Goal: Use online tool/utility

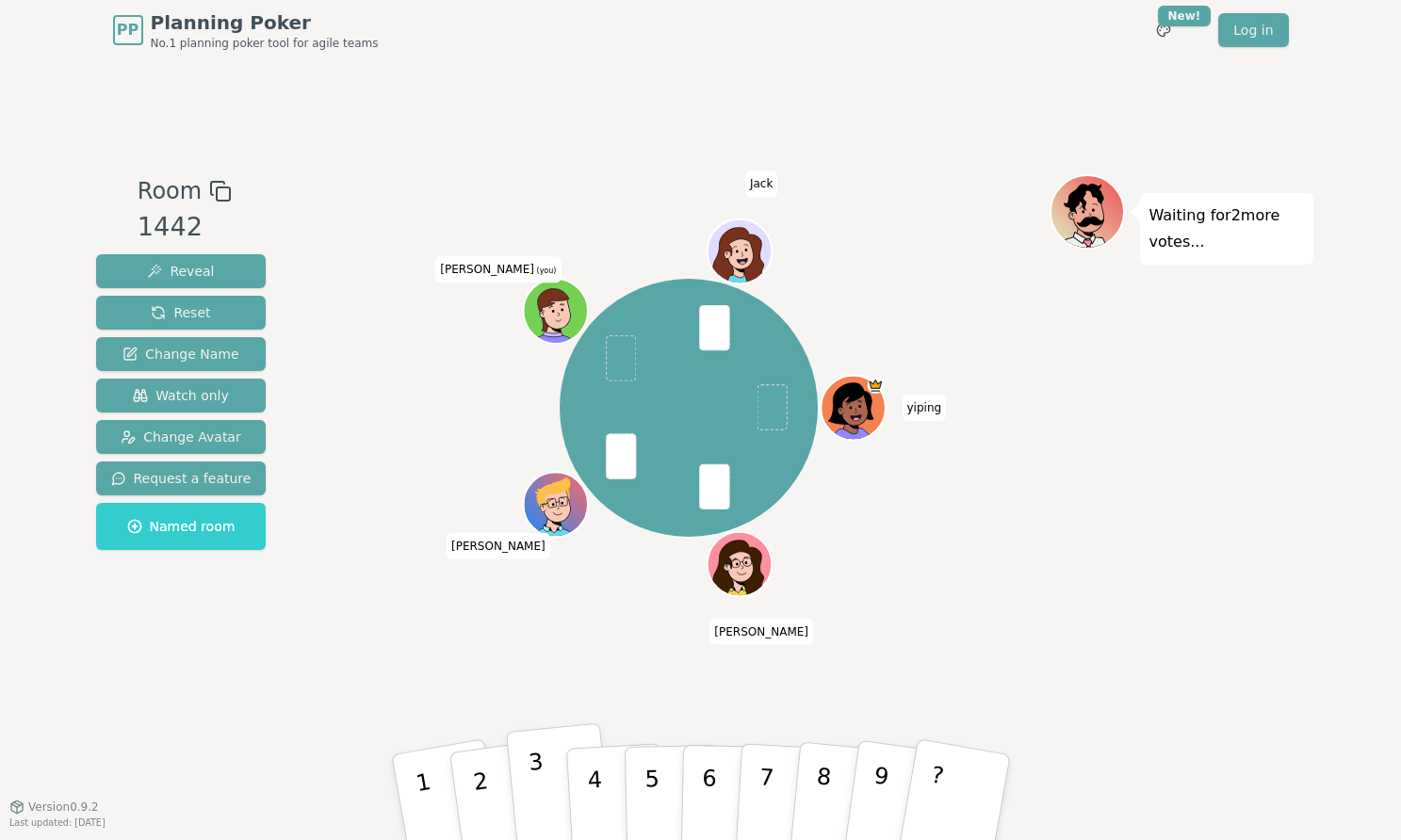
click at [526, 774] on button "3" at bounding box center [558, 799] width 107 height 150
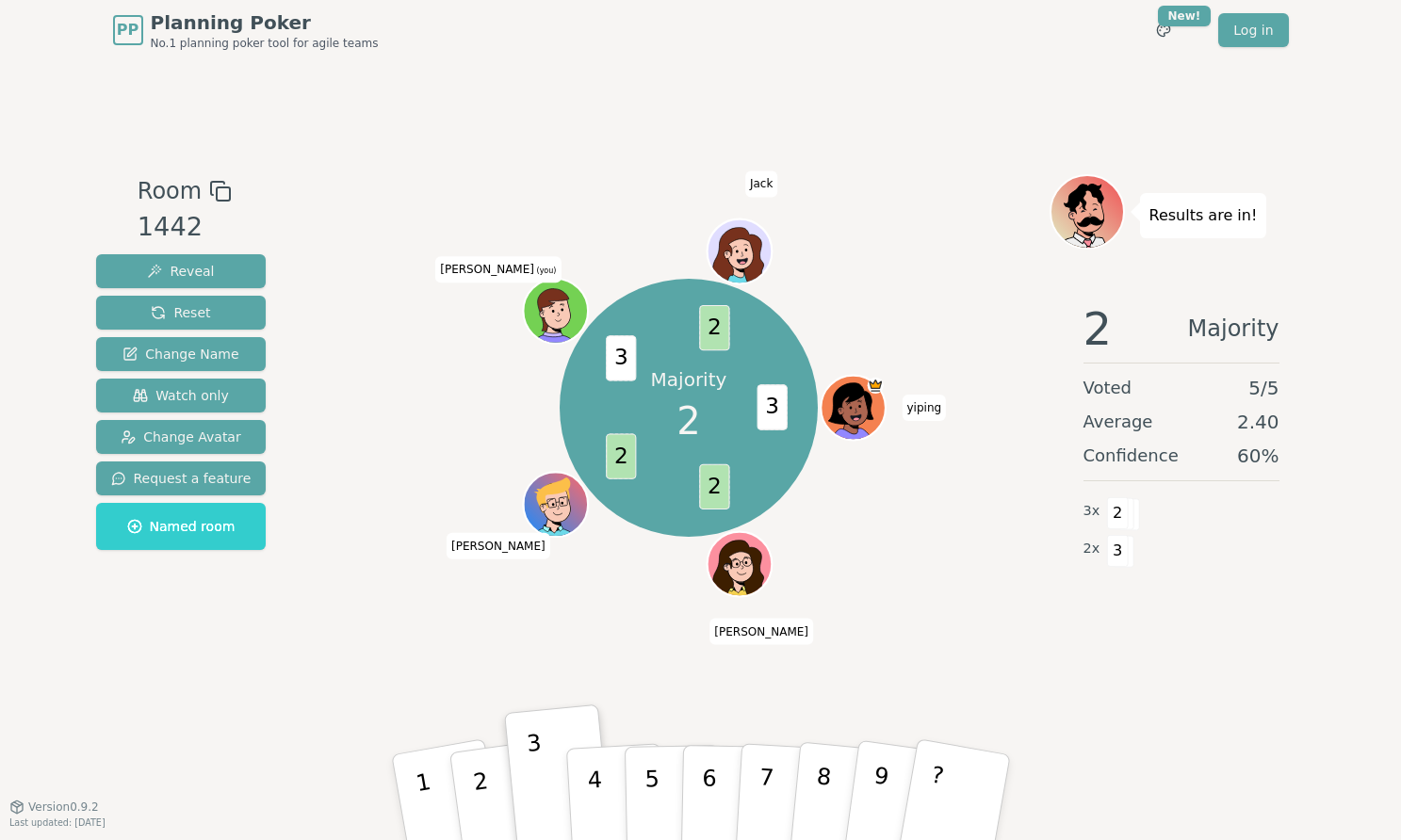
drag, startPoint x: 1179, startPoint y: 131, endPoint x: 501, endPoint y: 679, distance: 871.8
click at [501, 679] on div "Majority 2 3 2 2 3 2 [PERSON_NAME] [PERSON_NAME] (you) [PERSON_NAME]" at bounding box center [688, 433] width 721 height 518
click at [486, 787] on p "2" at bounding box center [482, 800] width 29 height 103
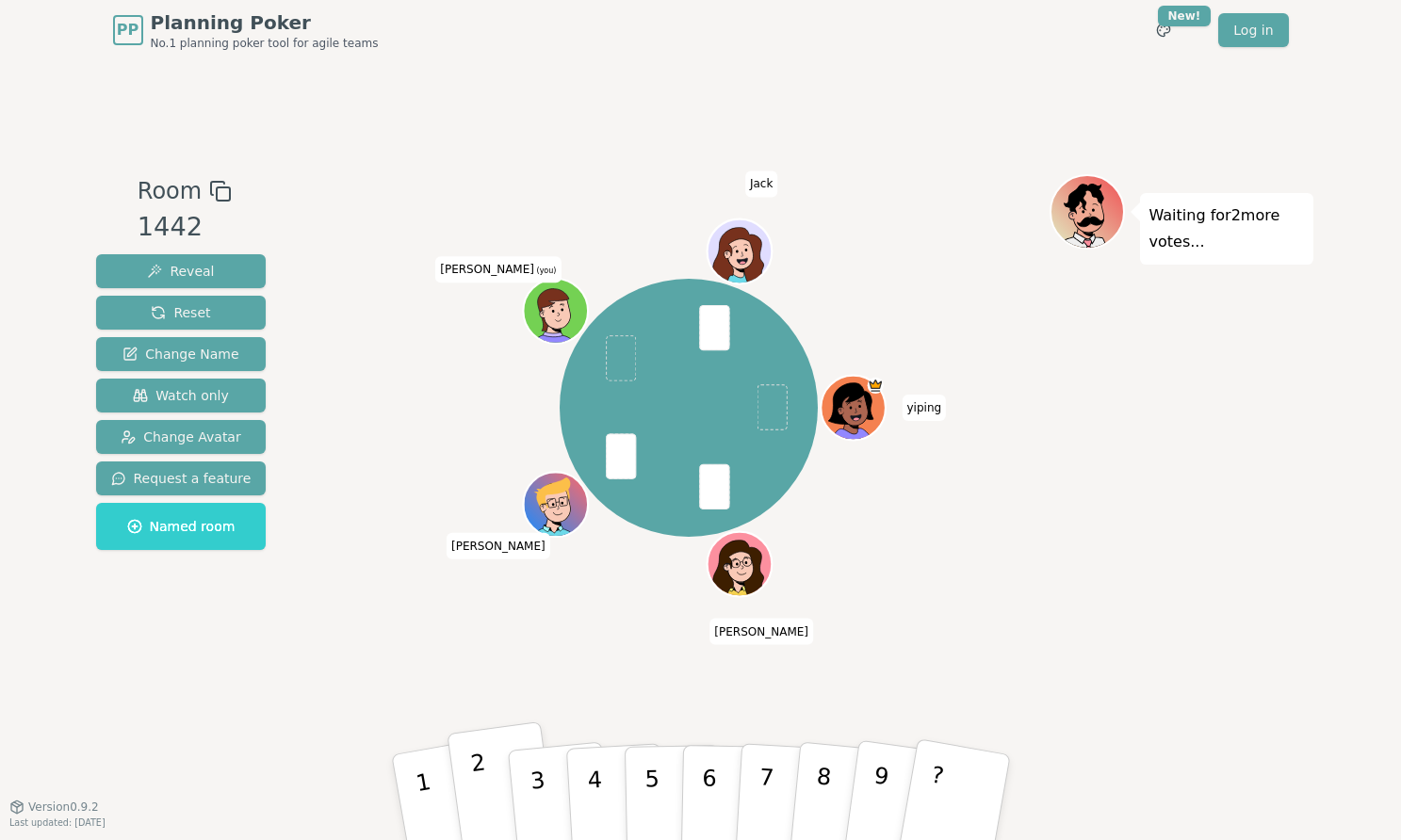
click at [503, 777] on button "2" at bounding box center [503, 798] width 112 height 153
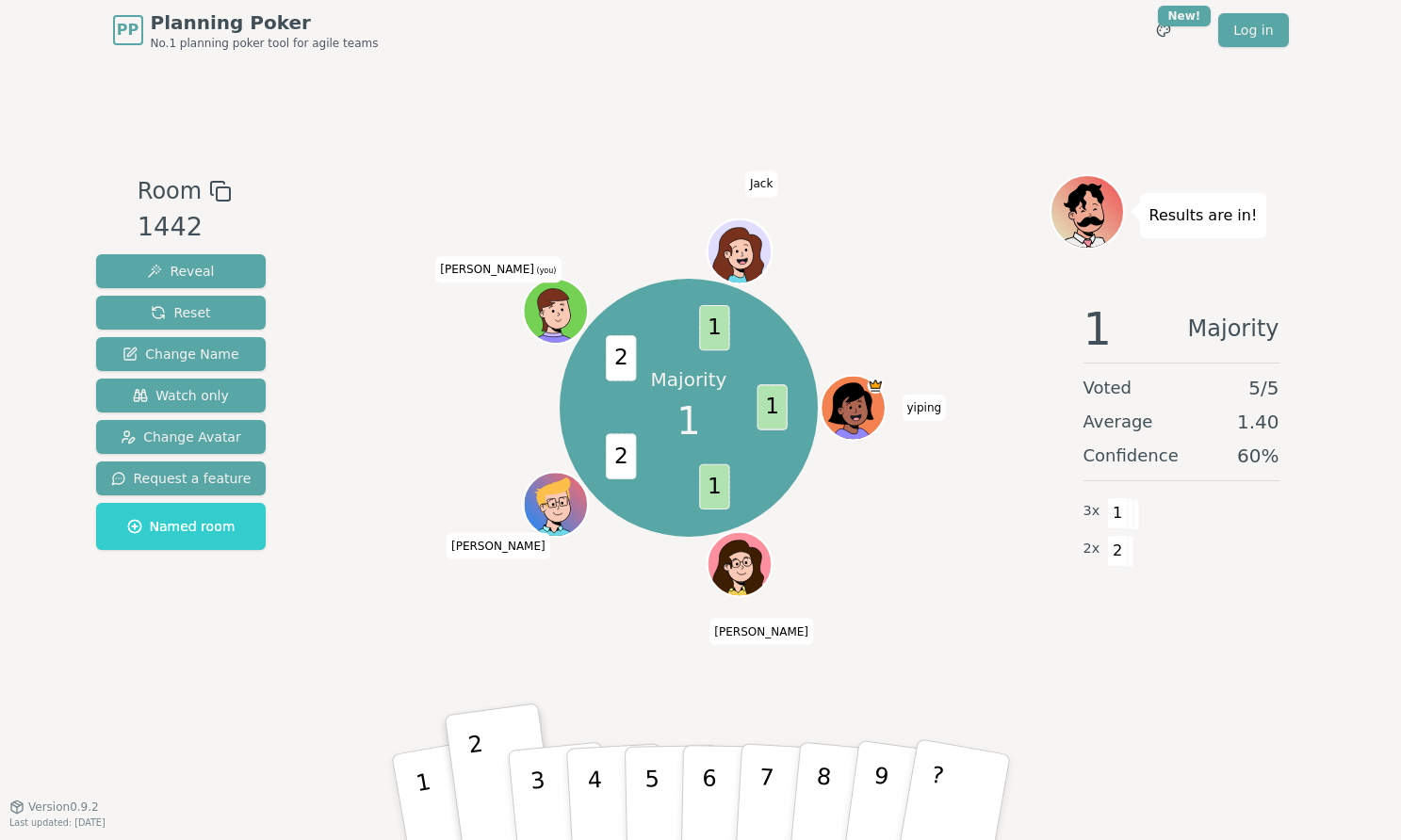
click at [405, 799] on button "1" at bounding box center [449, 816] width 117 height 156
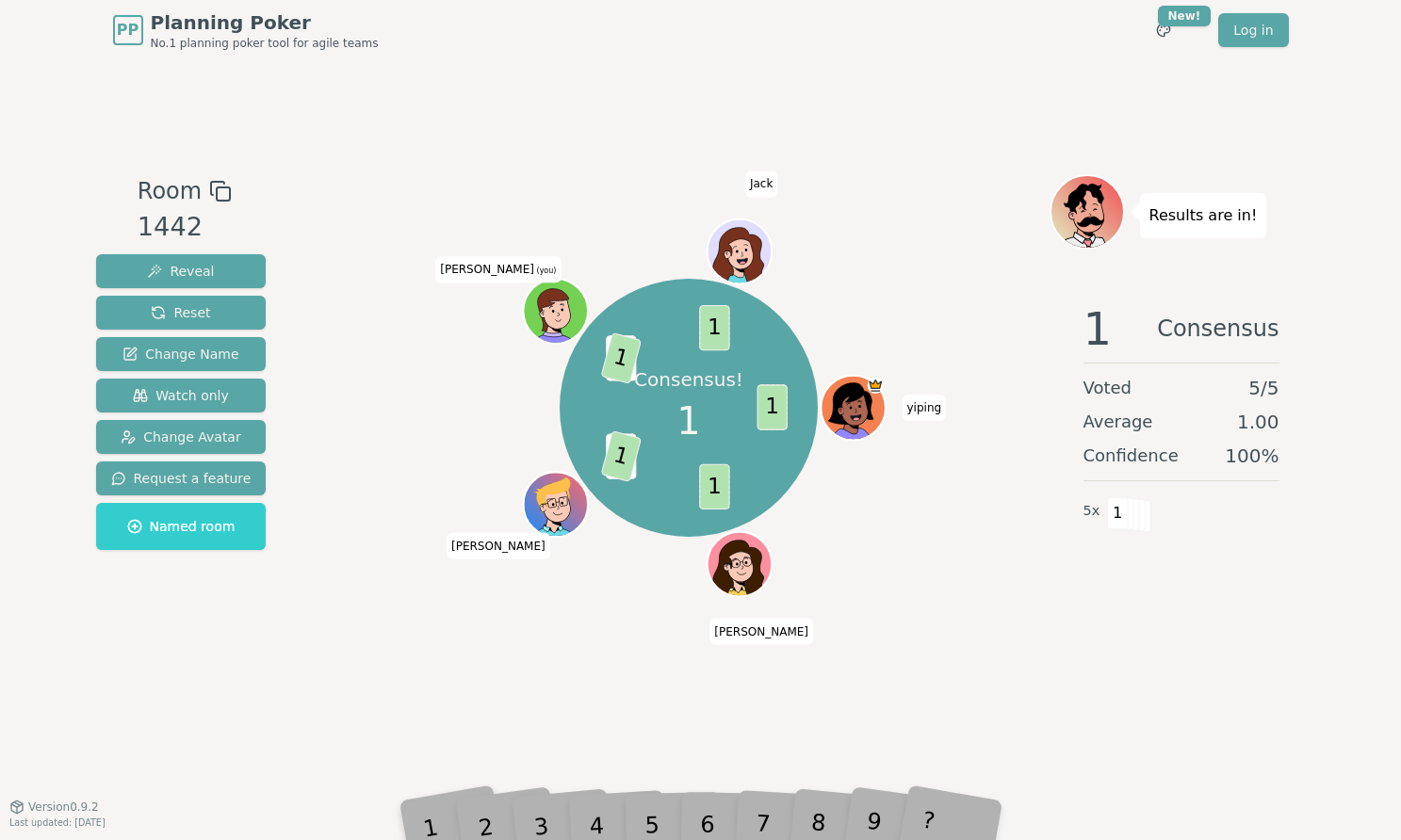
click at [522, 666] on div "Consensus! 1 1 1 2 1 2 1 1 [PERSON_NAME] [PERSON_NAME] (you) [PERSON_NAME]" at bounding box center [688, 433] width 721 height 518
click at [572, 205] on div at bounding box center [688, 191] width 721 height 34
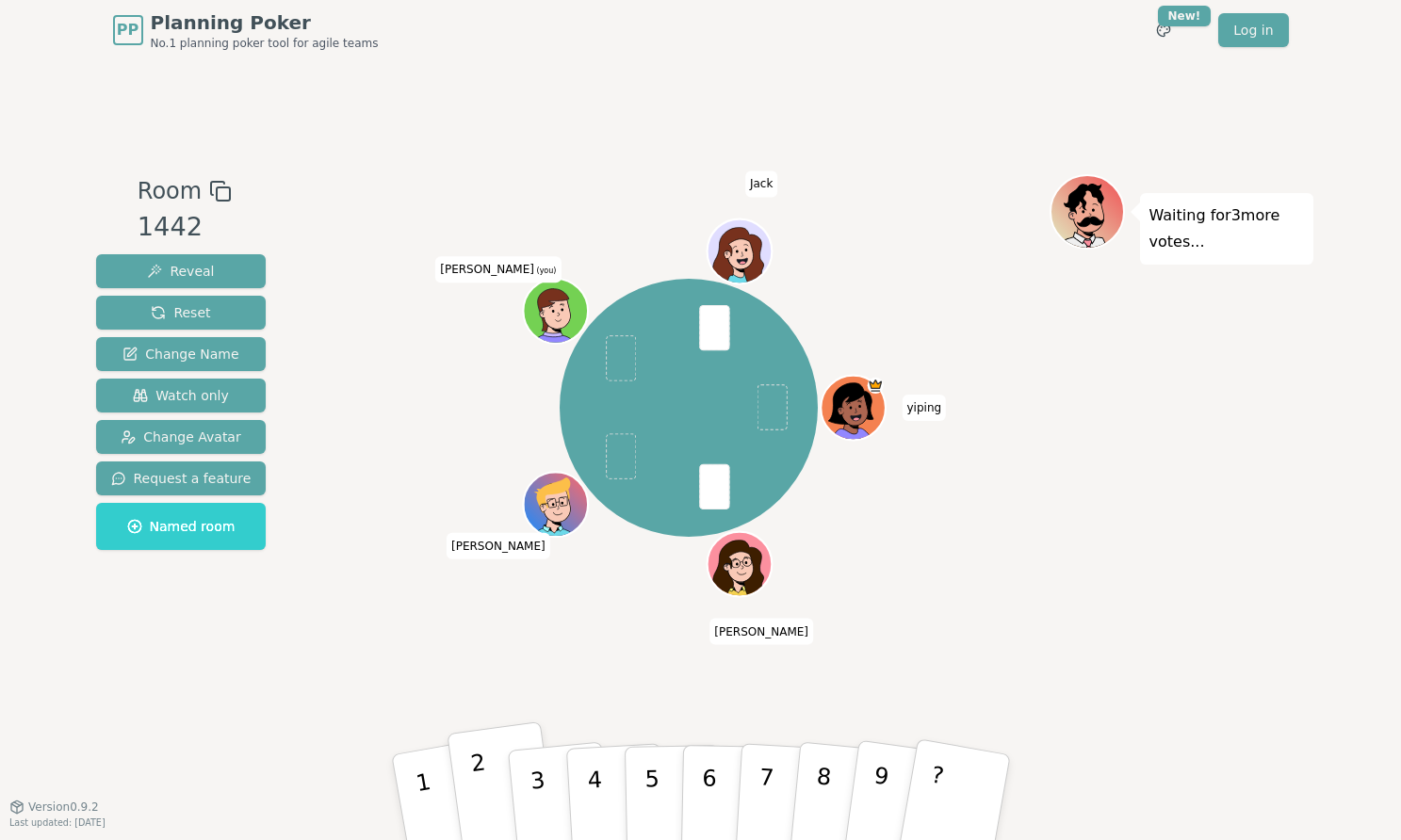
click at [490, 780] on button "2" at bounding box center [503, 798] width 112 height 153
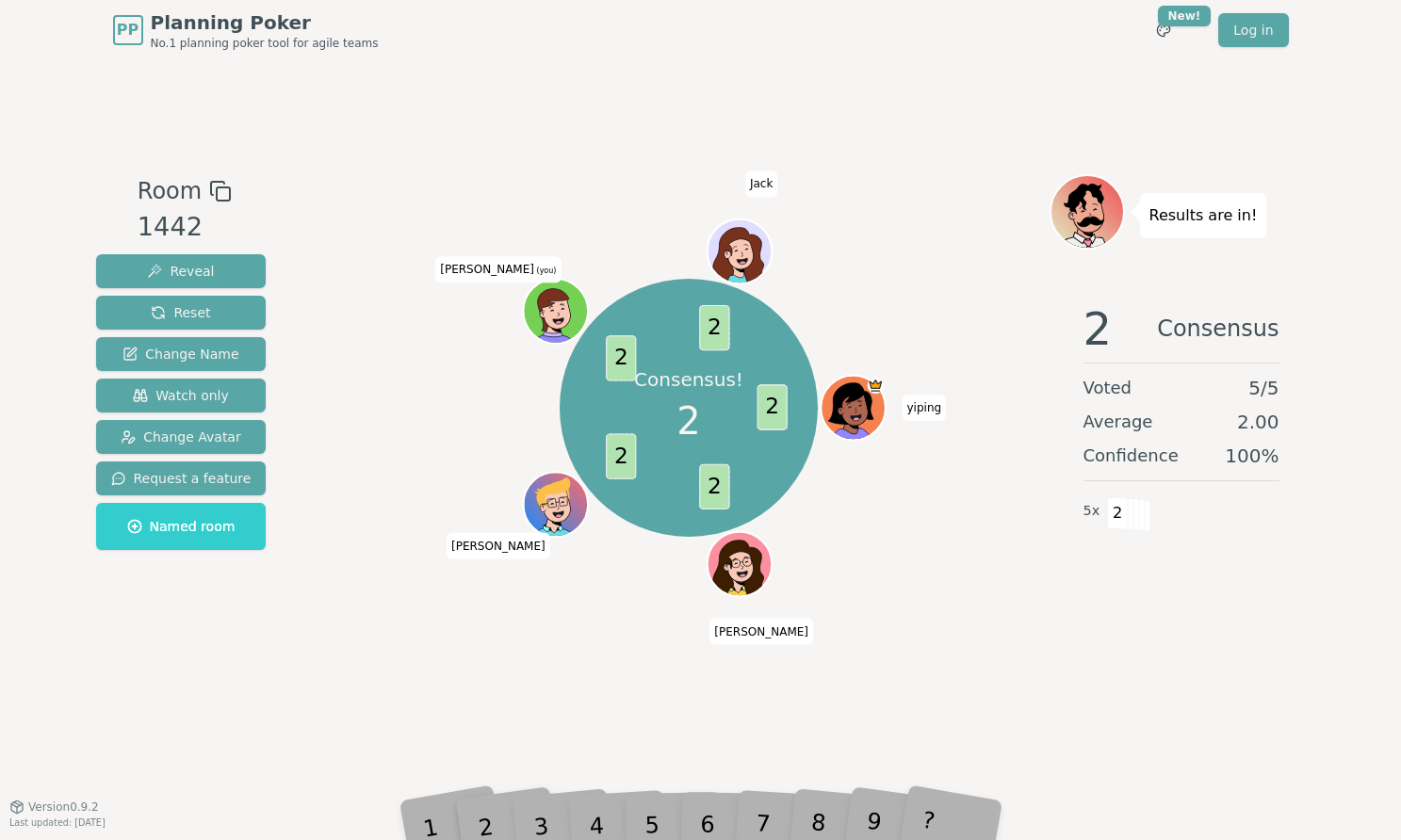
click at [609, 600] on div "Consensus! 2 2 2 2 2 2 [PERSON_NAME] [PERSON_NAME] (you) [PERSON_NAME]" at bounding box center [688, 407] width 721 height 399
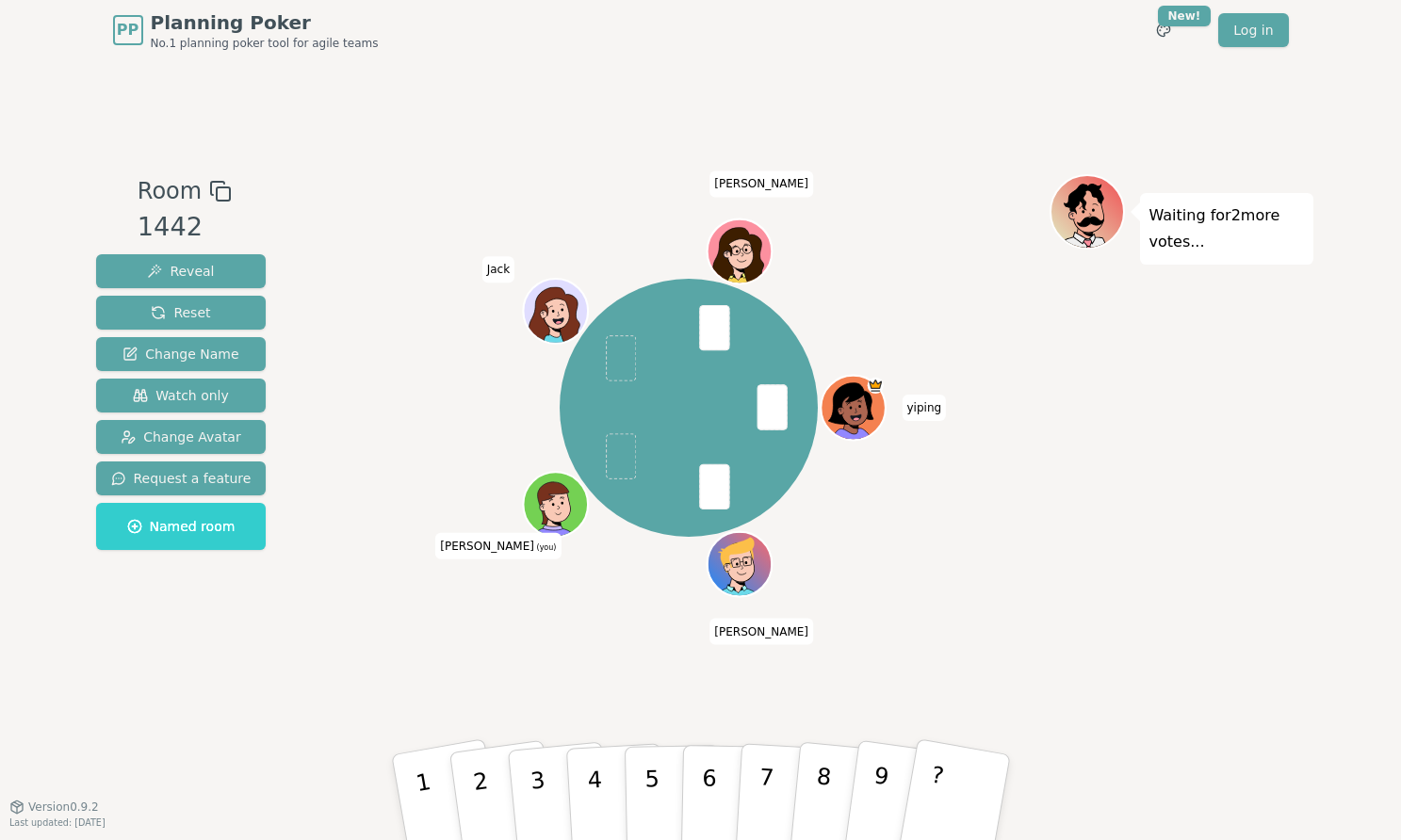
drag, startPoint x: 549, startPoint y: 773, endPoint x: 525, endPoint y: 699, distance: 77.8
click at [525, 699] on div "Room 1442 Reveal Reset Change Name Watch only Change Avatar Request a feature N…" at bounding box center [701, 433] width 1225 height 746
click at [551, 769] on button "3" at bounding box center [558, 799] width 107 height 150
click at [551, 763] on button "3" at bounding box center [558, 799] width 107 height 150
drag, startPoint x: 479, startPoint y: 771, endPoint x: 486, endPoint y: 683, distance: 88.3
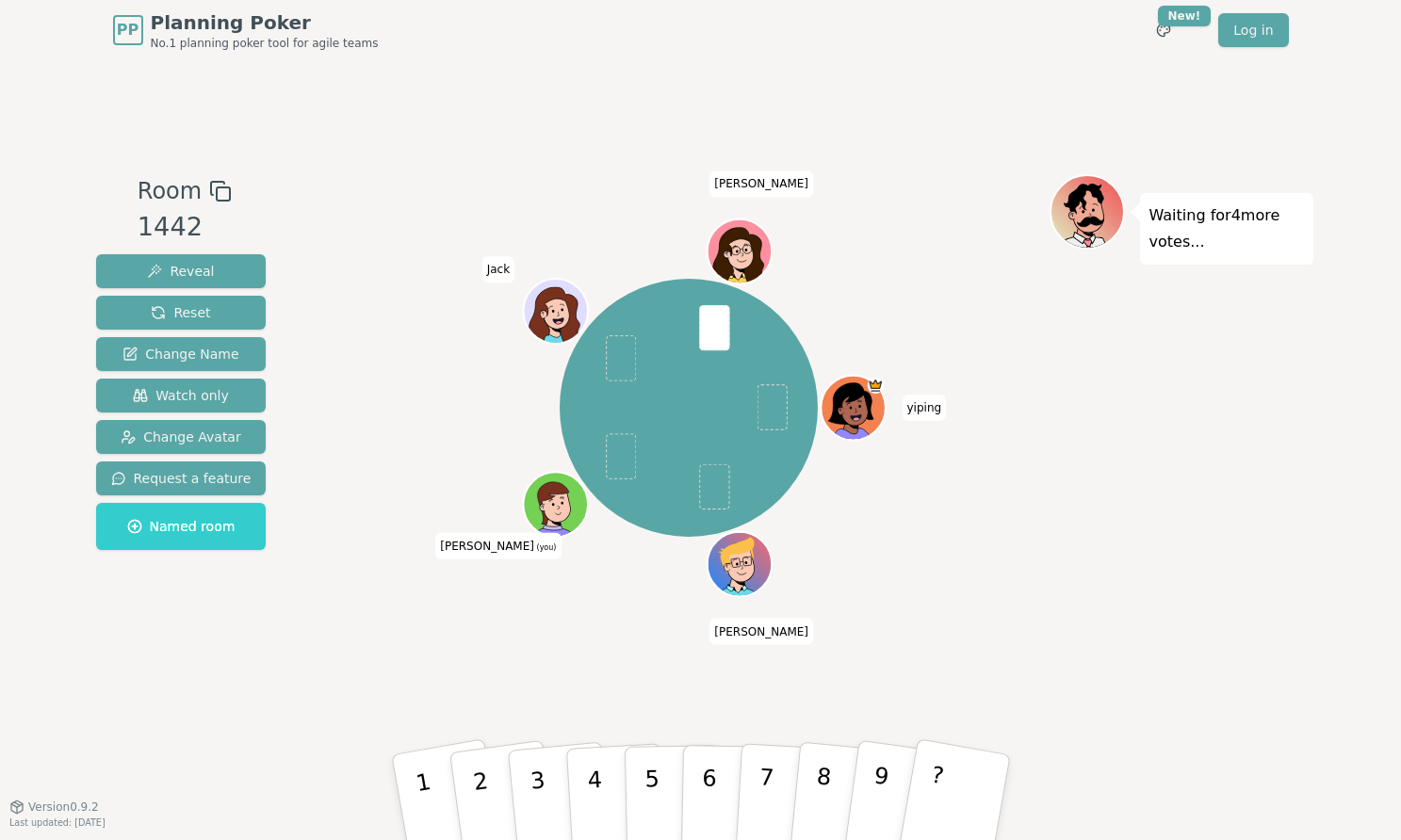
click at [486, 683] on div "Room 1442 Reveal Reset Change Name Watch only Change Avatar Request a feature N…" at bounding box center [701, 433] width 1225 height 518
drag, startPoint x: 490, startPoint y: 759, endPoint x: 537, endPoint y: 707, distance: 70.1
click at [537, 706] on div "Room 1442 Reveal Reset Change Name Watch only Change Avatar Request a feature N…" at bounding box center [701, 433] width 1225 height 746
click at [496, 749] on button "2" at bounding box center [503, 798] width 112 height 153
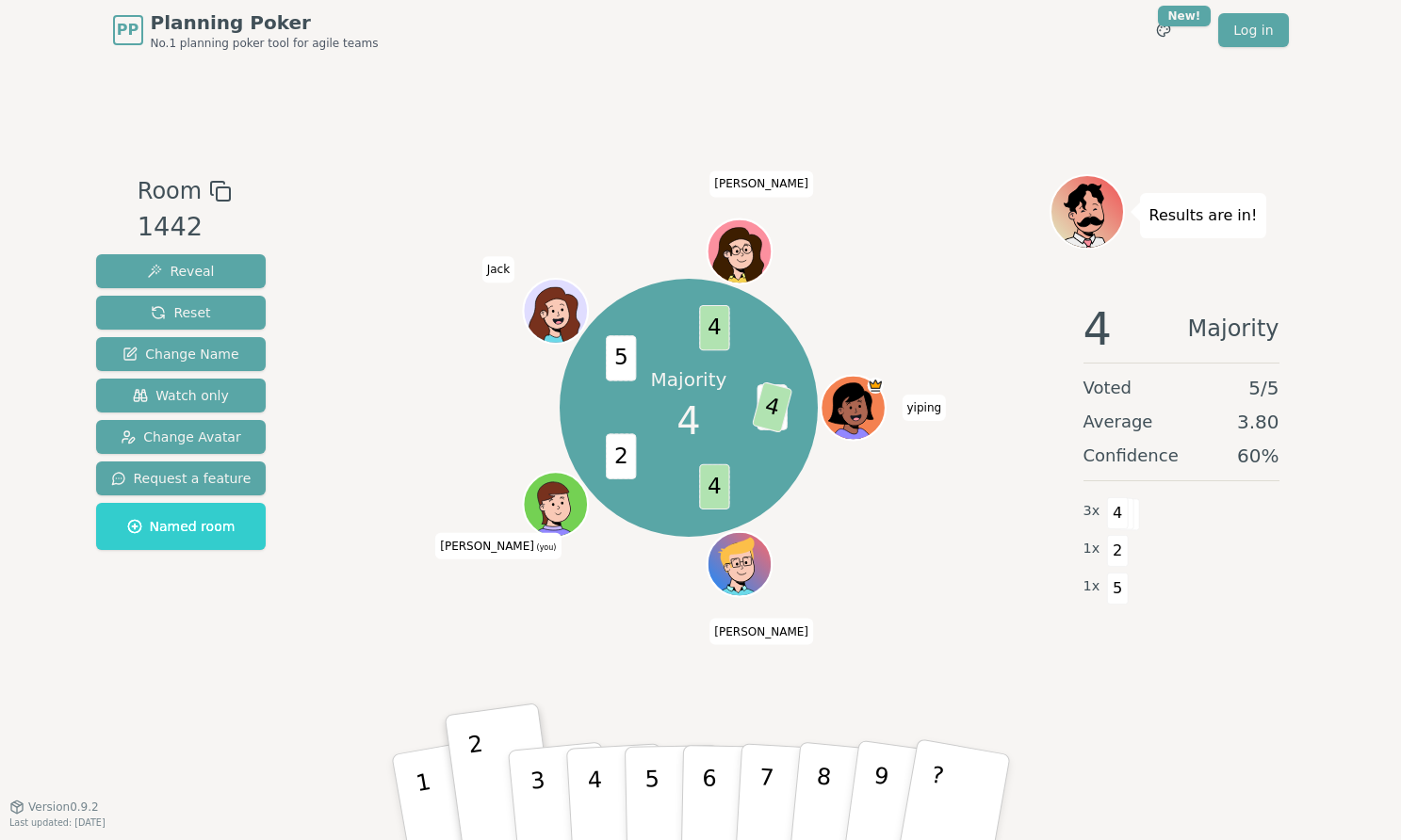
click at [591, 616] on div "Majority 4 3 4 4 2 5 4 yiping [PERSON_NAME] (you) [PERSON_NAME]" at bounding box center [688, 433] width 721 height 518
click at [599, 773] on p "4" at bounding box center [596, 818] width 21 height 103
